Goal: Download file/media

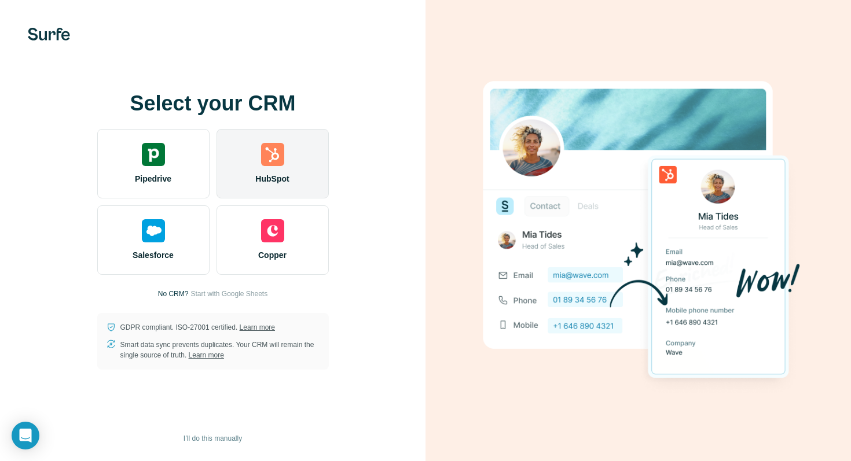
click at [262, 163] on div at bounding box center [272, 154] width 23 height 23
click at [267, 171] on div "HubSpot" at bounding box center [273, 163] width 112 height 69
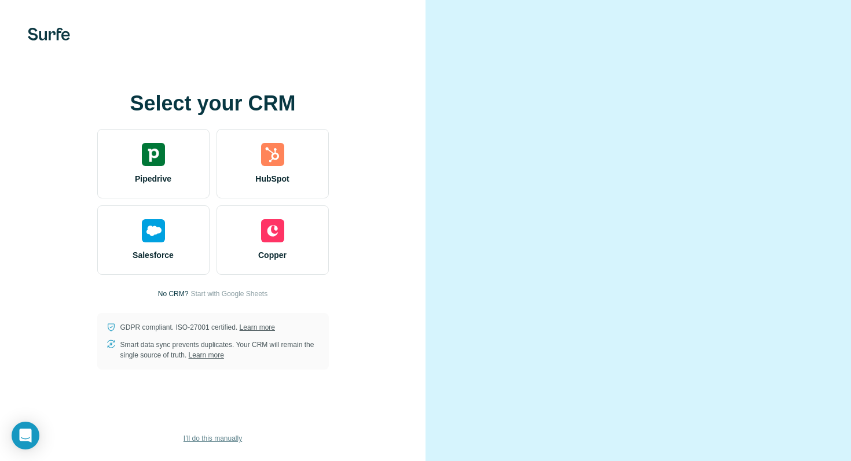
click at [217, 438] on span "I’ll do this manually" at bounding box center [213, 439] width 58 height 10
click at [223, 439] on span "I’ll do this manually" at bounding box center [213, 439] width 58 height 10
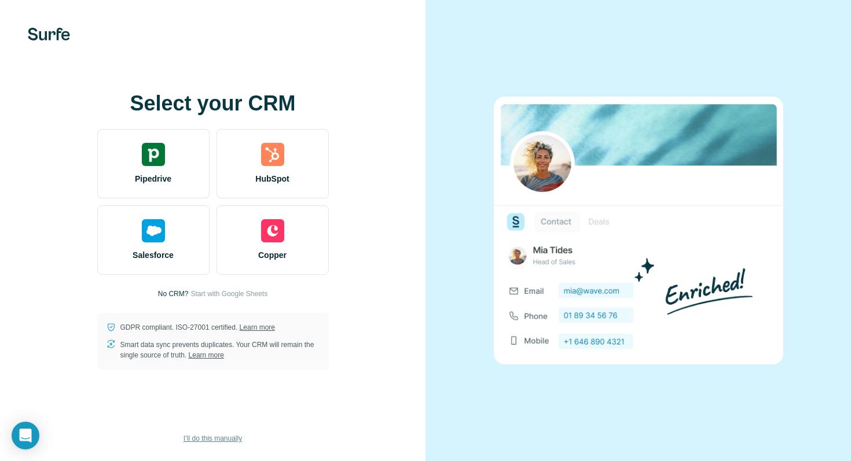
click at [230, 445] on button "I’ll do this manually" at bounding box center [212, 438] width 75 height 17
click at [230, 439] on span "I’ll do this manually" at bounding box center [213, 439] width 58 height 10
